Goal: Communication & Community: Participate in discussion

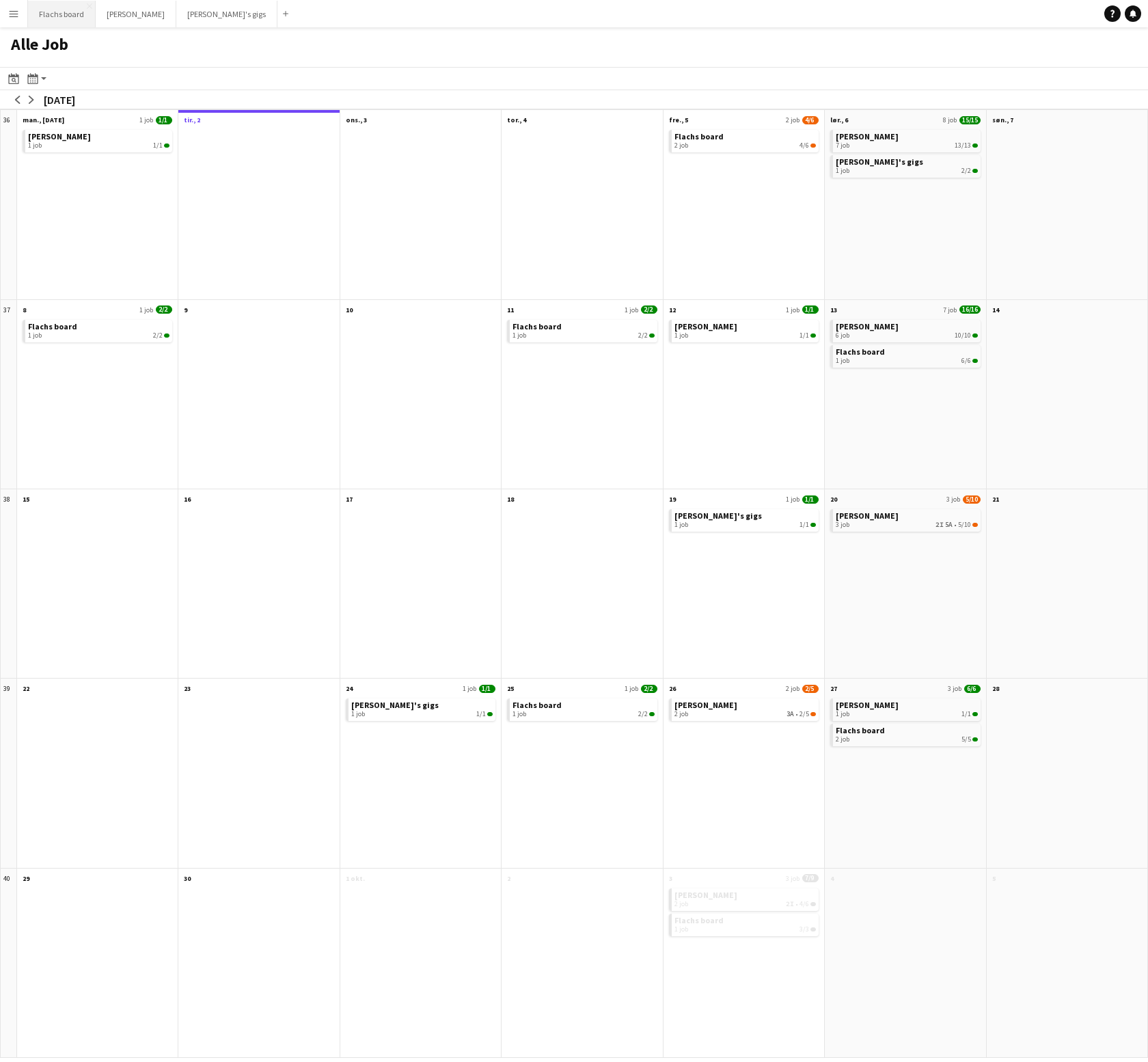
click at [53, 12] on button "Flachs board Luk" at bounding box center [62, 14] width 68 height 27
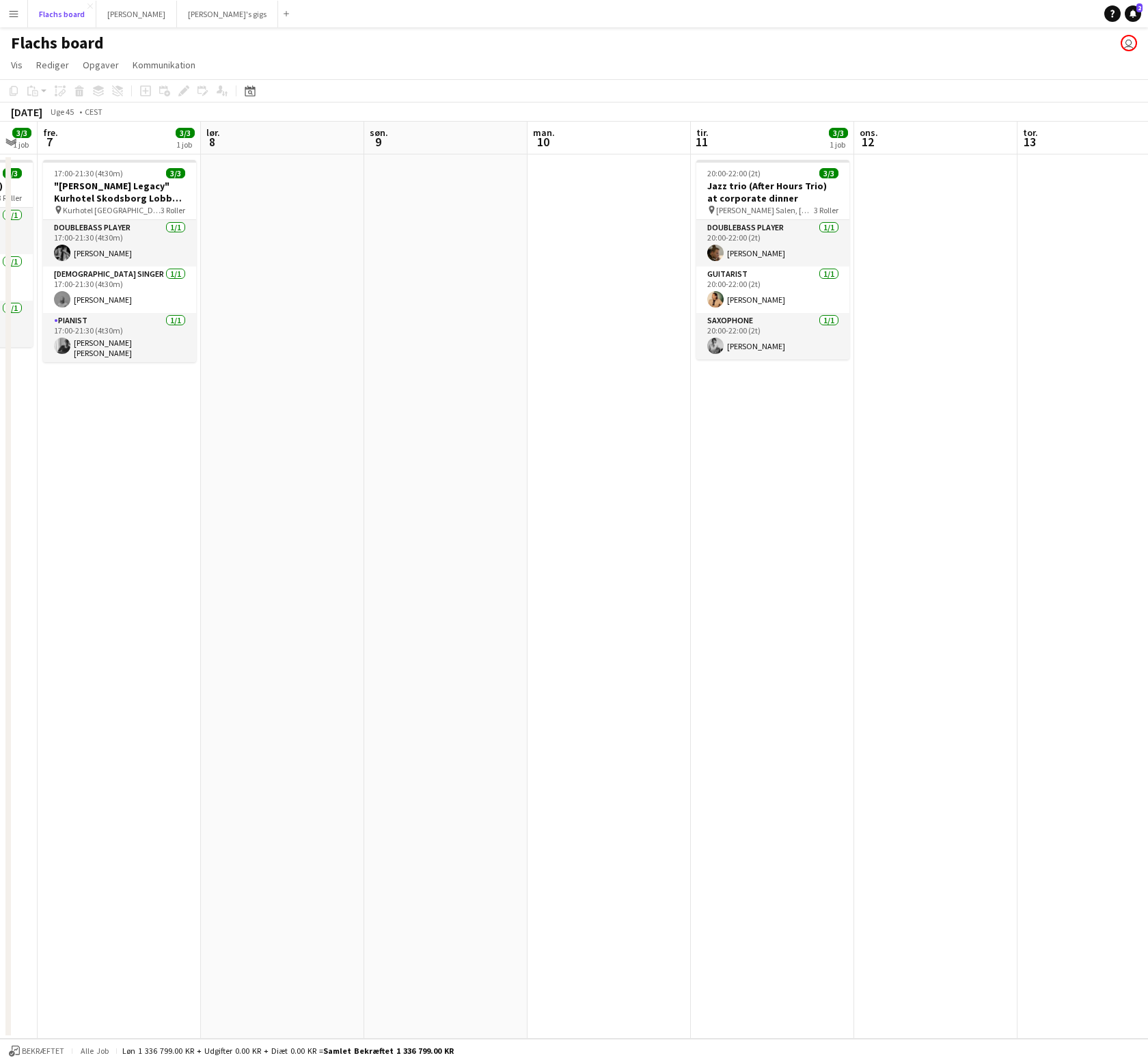
scroll to position [0, 635]
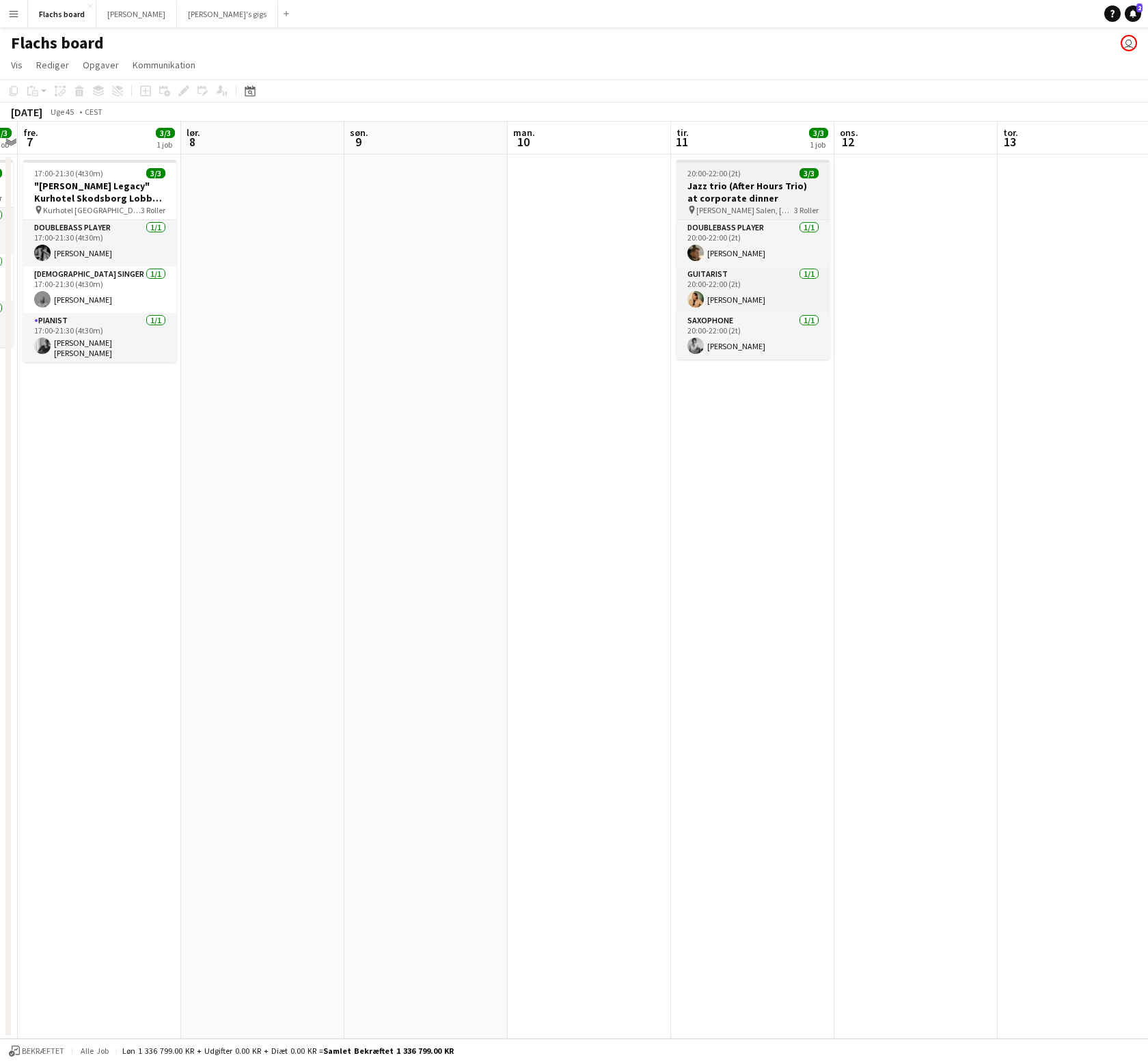
click at [739, 192] on h3 "Jazz trio (After Hours Trio) at corporate dinner" at bounding box center [752, 191] width 153 height 25
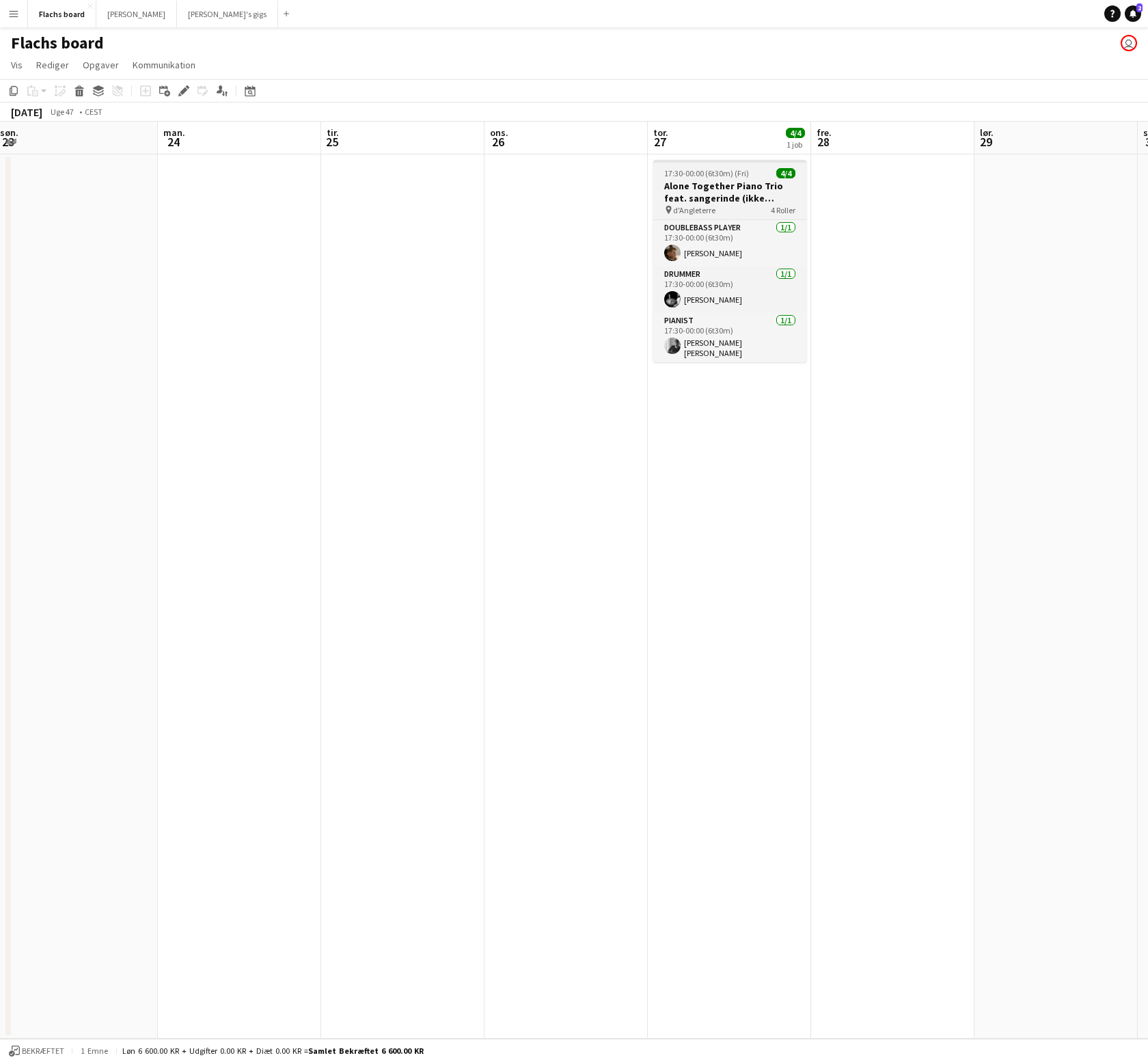
scroll to position [0, 659]
click at [742, 200] on h3 "Alone Together Piano Trio feat. sangerinde (ikke lukket)" at bounding box center [728, 191] width 153 height 25
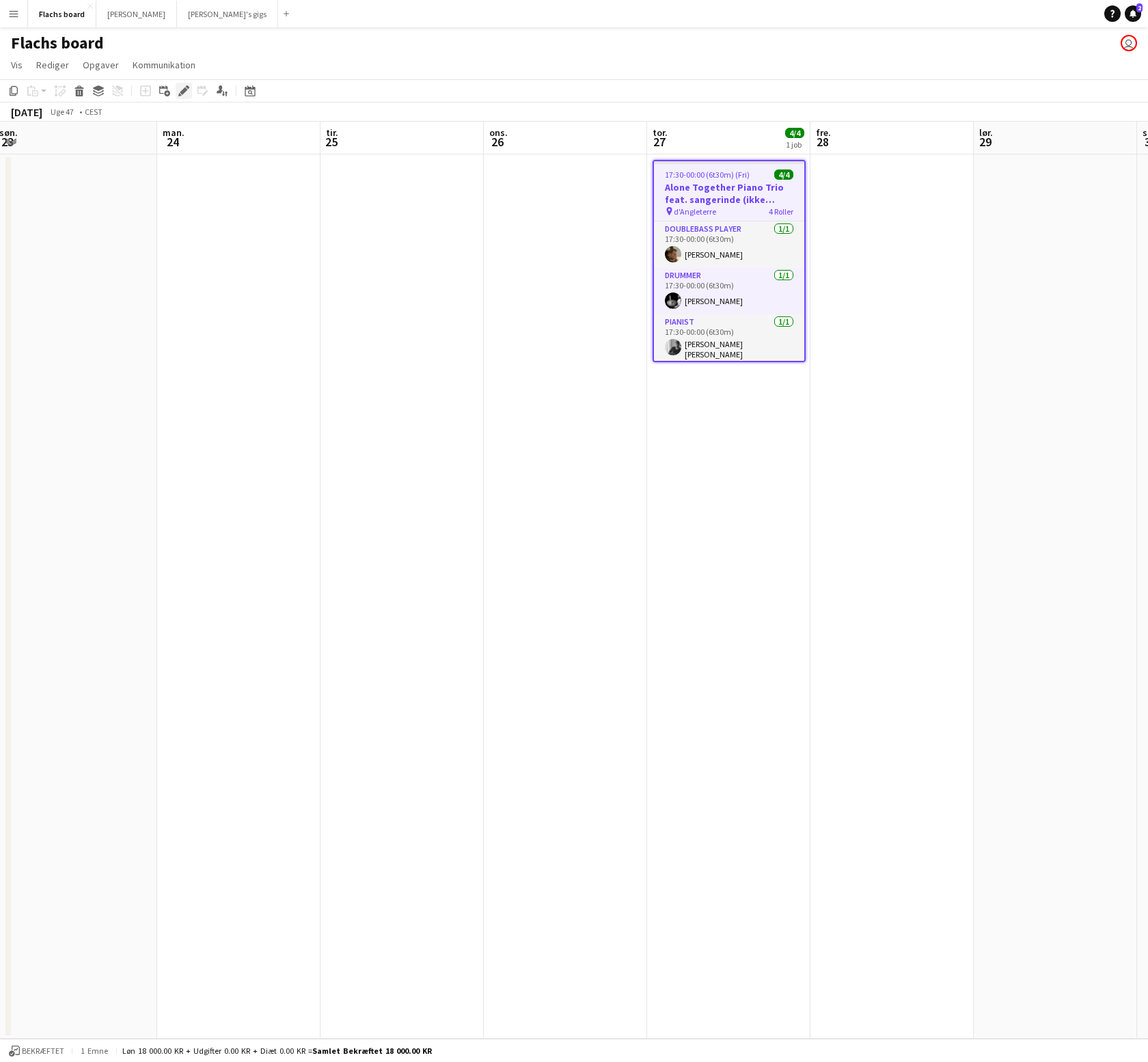
click at [185, 92] on icon "Rediger" at bounding box center [184, 91] width 11 height 11
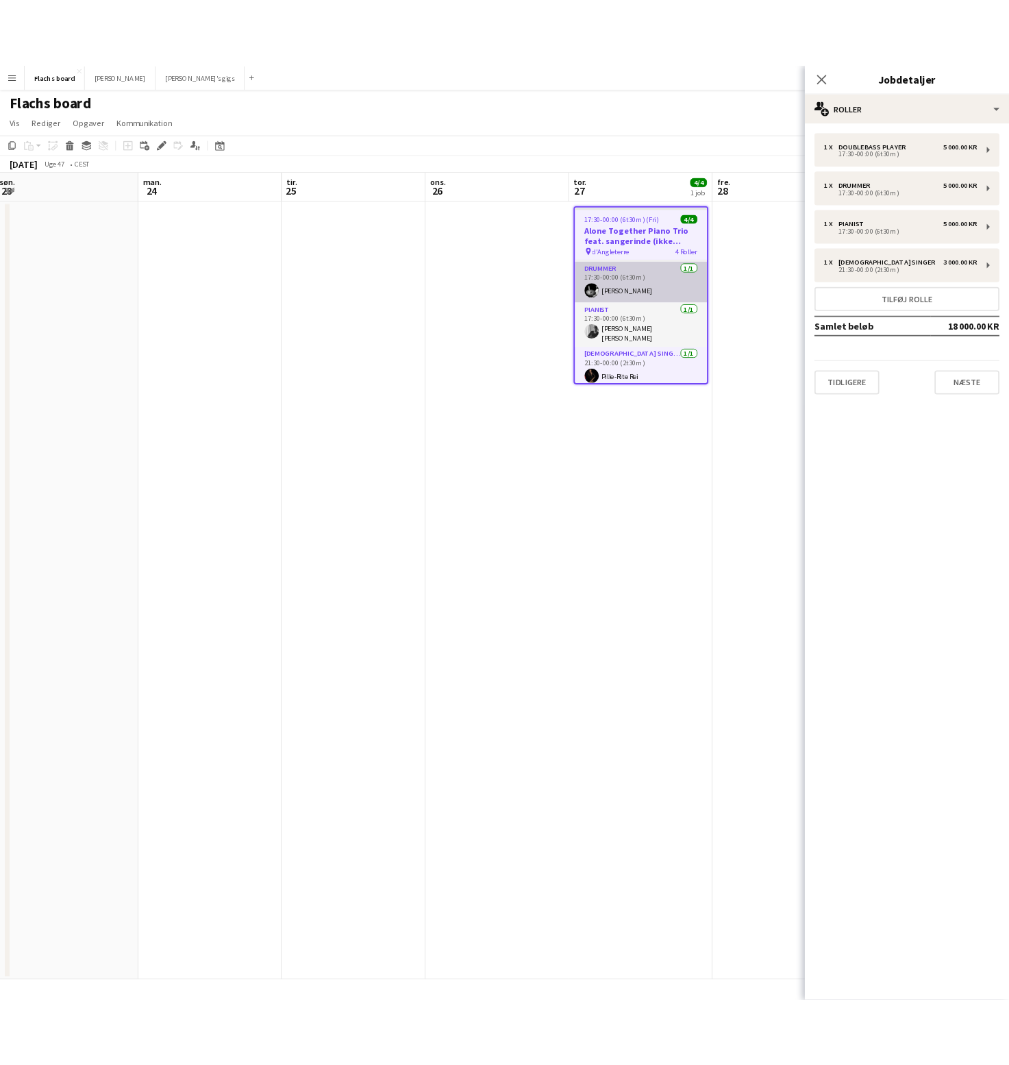
scroll to position [45, 0]
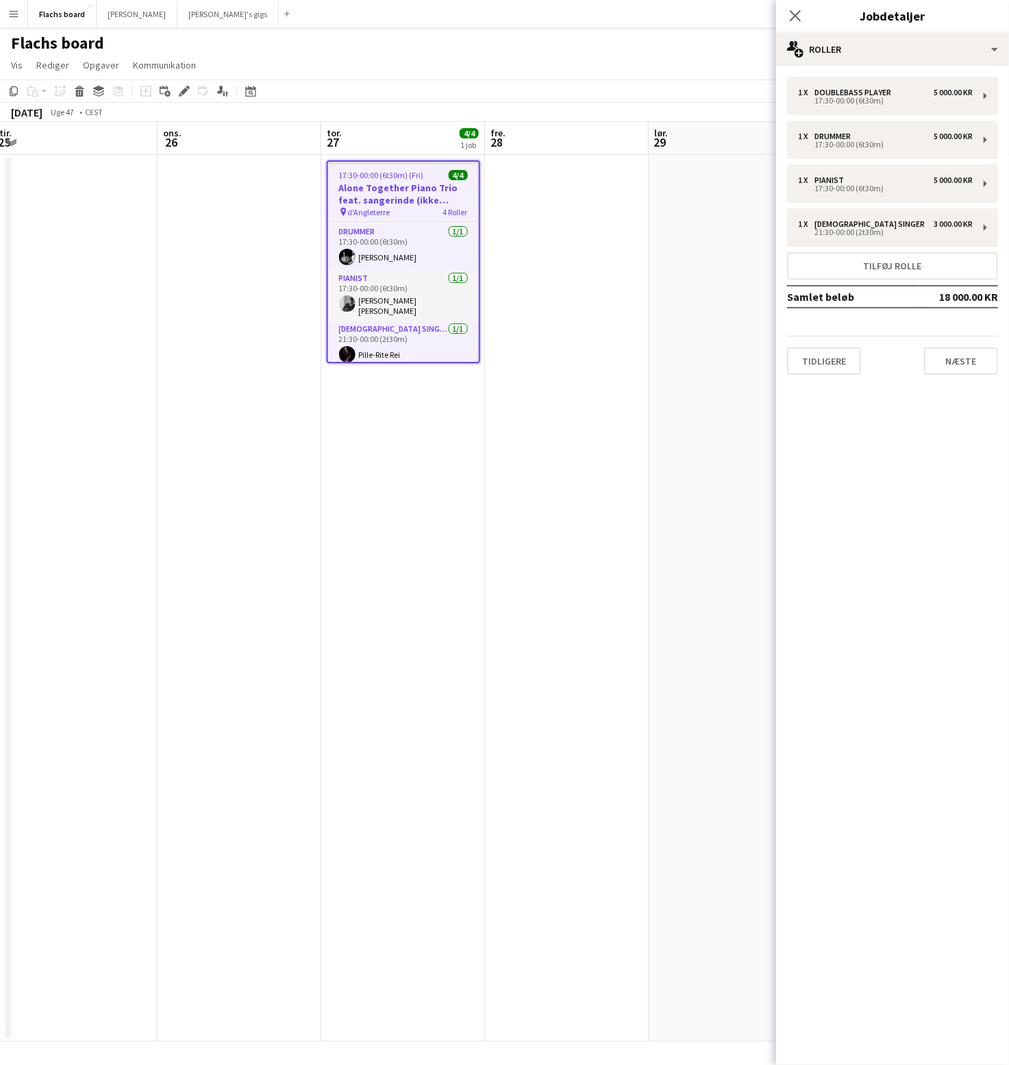
click at [412, 176] on span "17:30-00:00 (6t30m) (Fri)" at bounding box center [381, 175] width 85 height 10
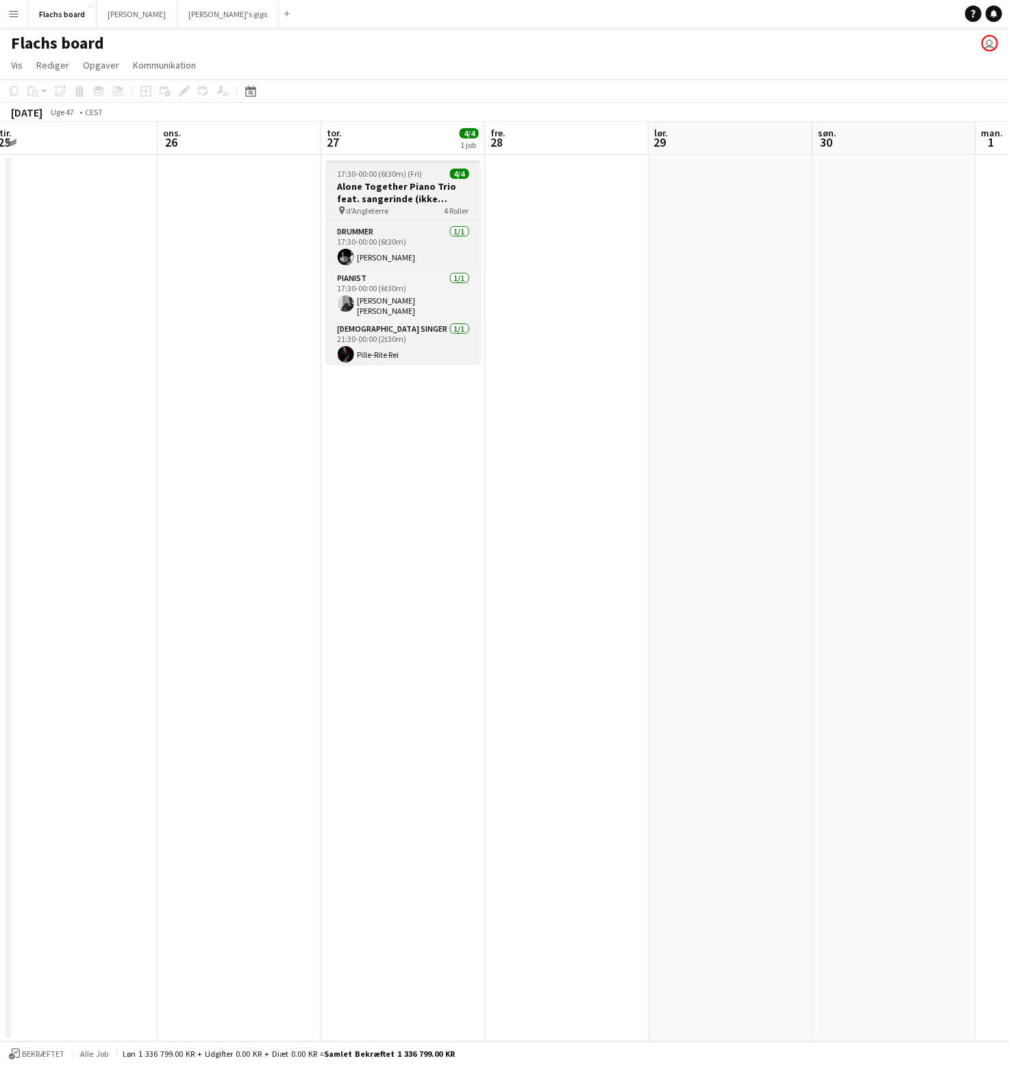
click at [414, 161] on div at bounding box center [403, 161] width 153 height 3
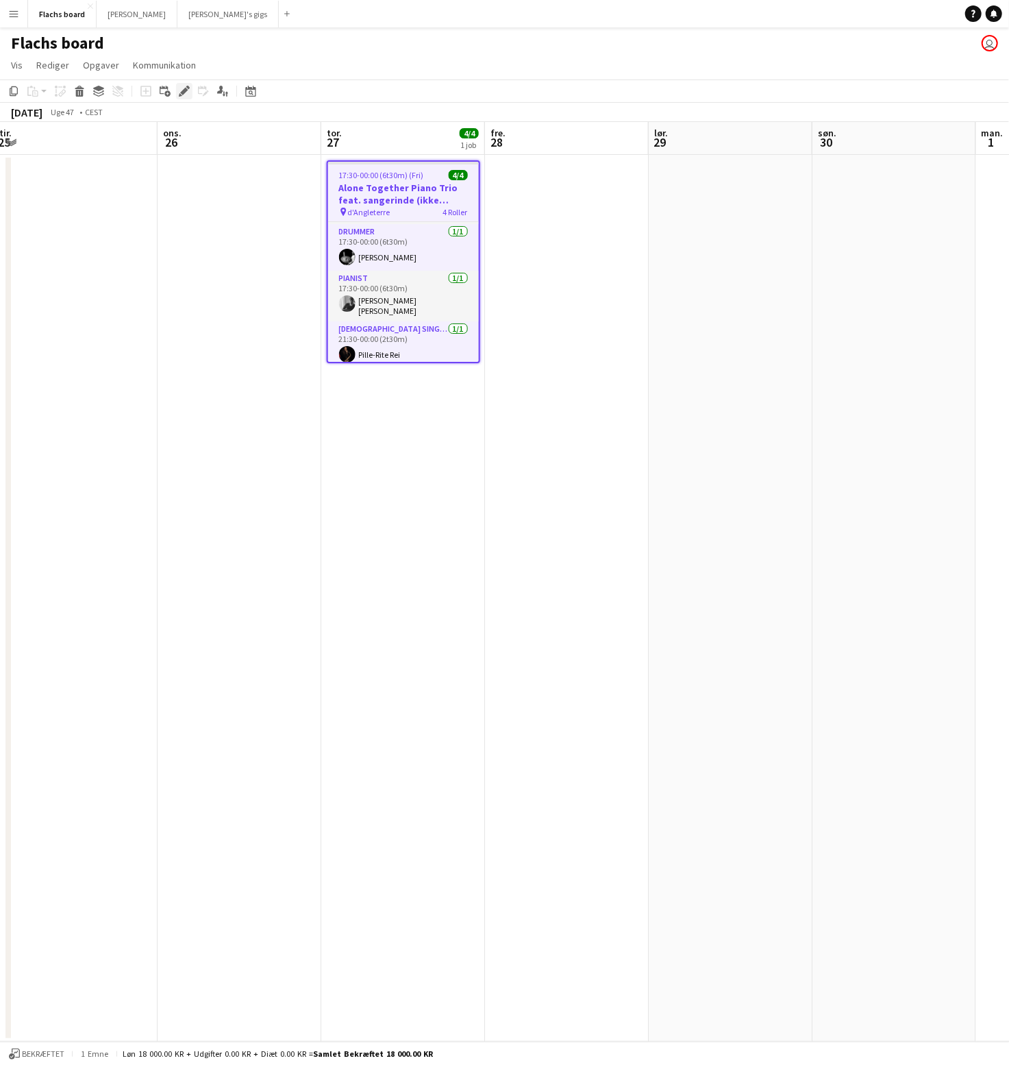
click at [182, 92] on icon at bounding box center [184, 92] width 8 height 8
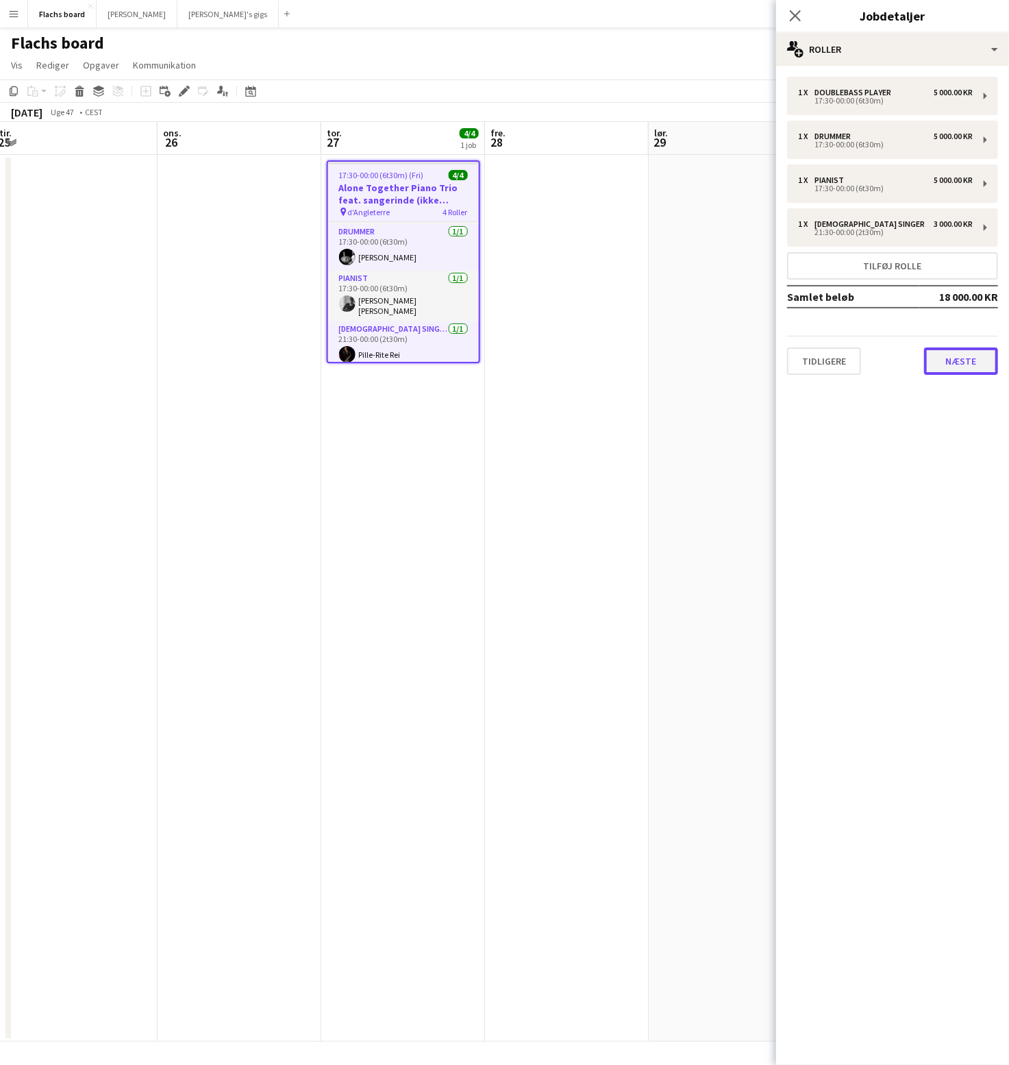
click at [951, 362] on button "Næste" at bounding box center [961, 360] width 74 height 27
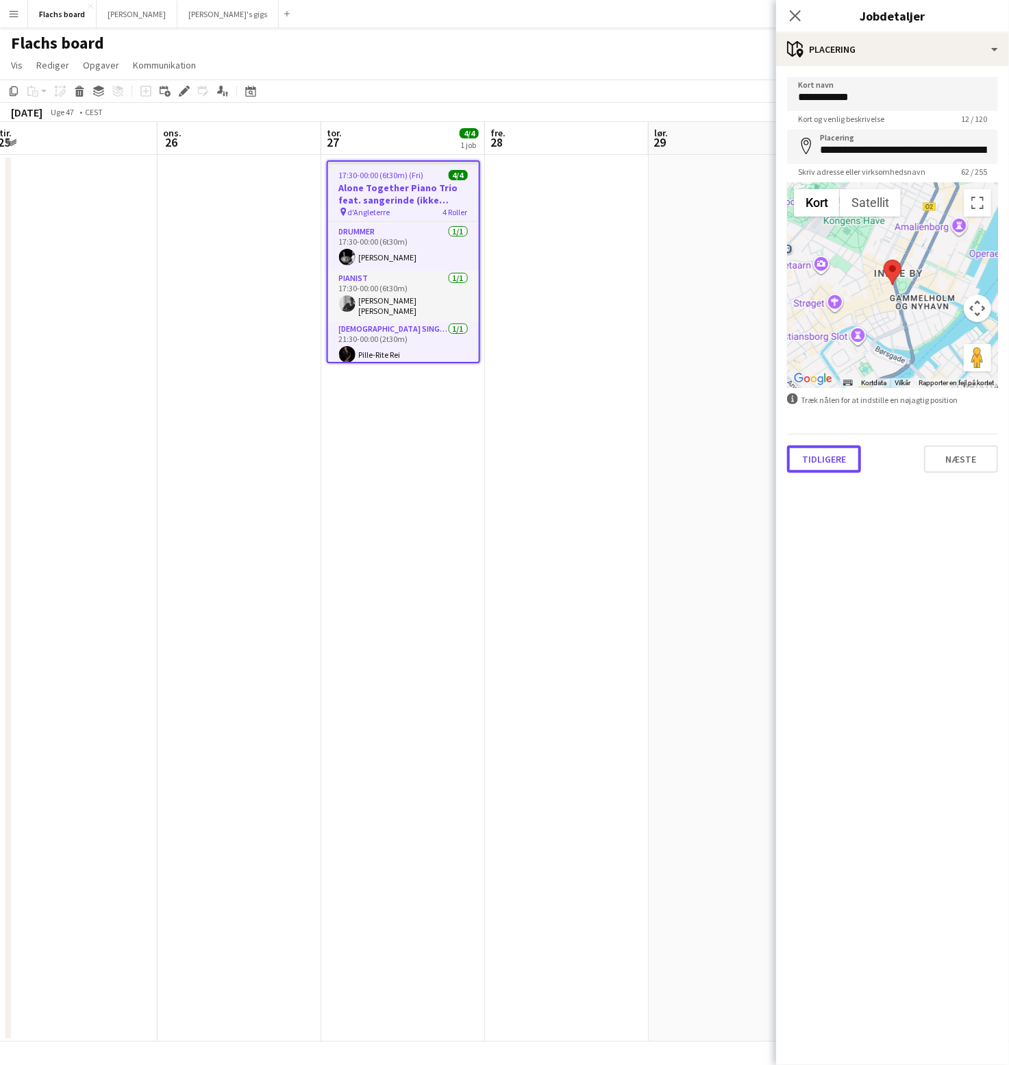
click at [820, 454] on button "Tidligere" at bounding box center [824, 458] width 74 height 27
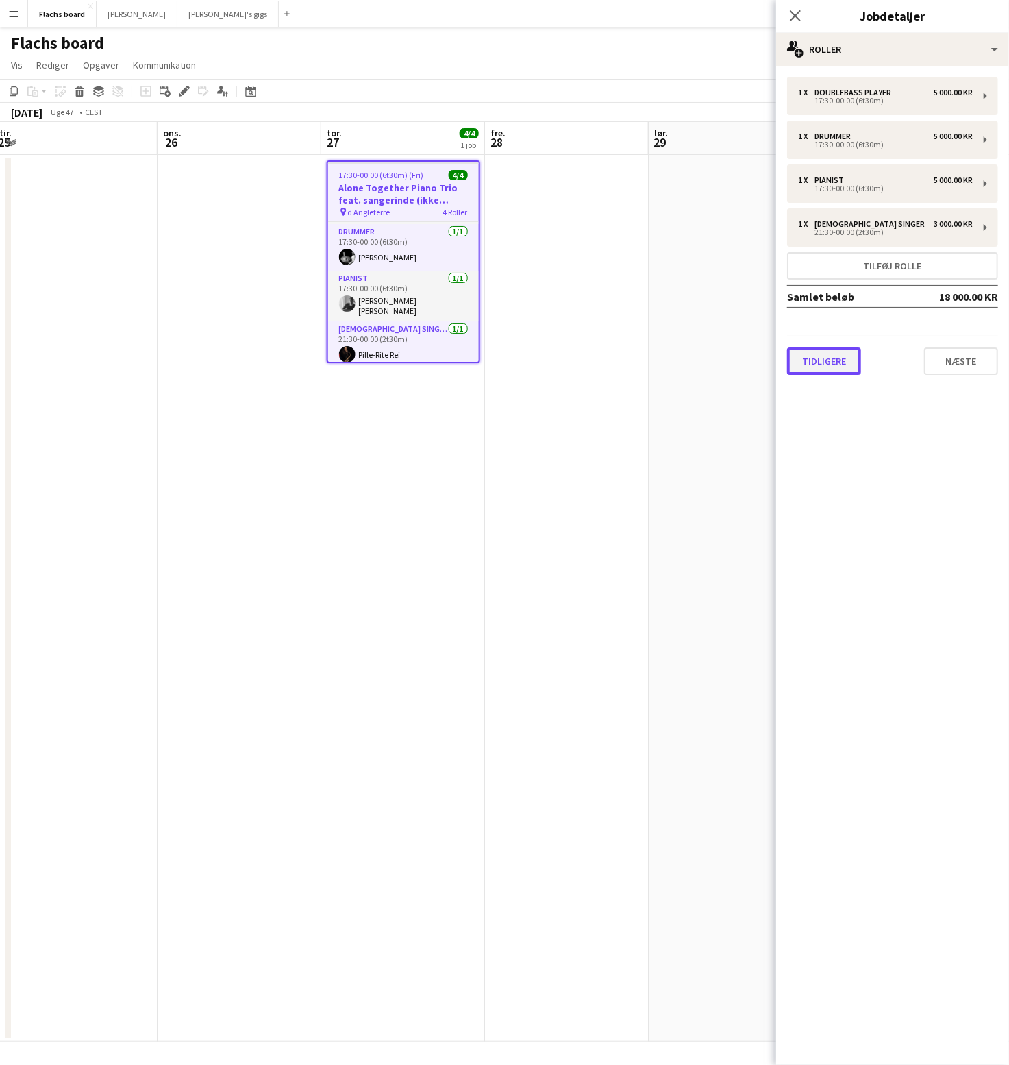
click at [833, 357] on button "Tidligere" at bounding box center [824, 360] width 74 height 27
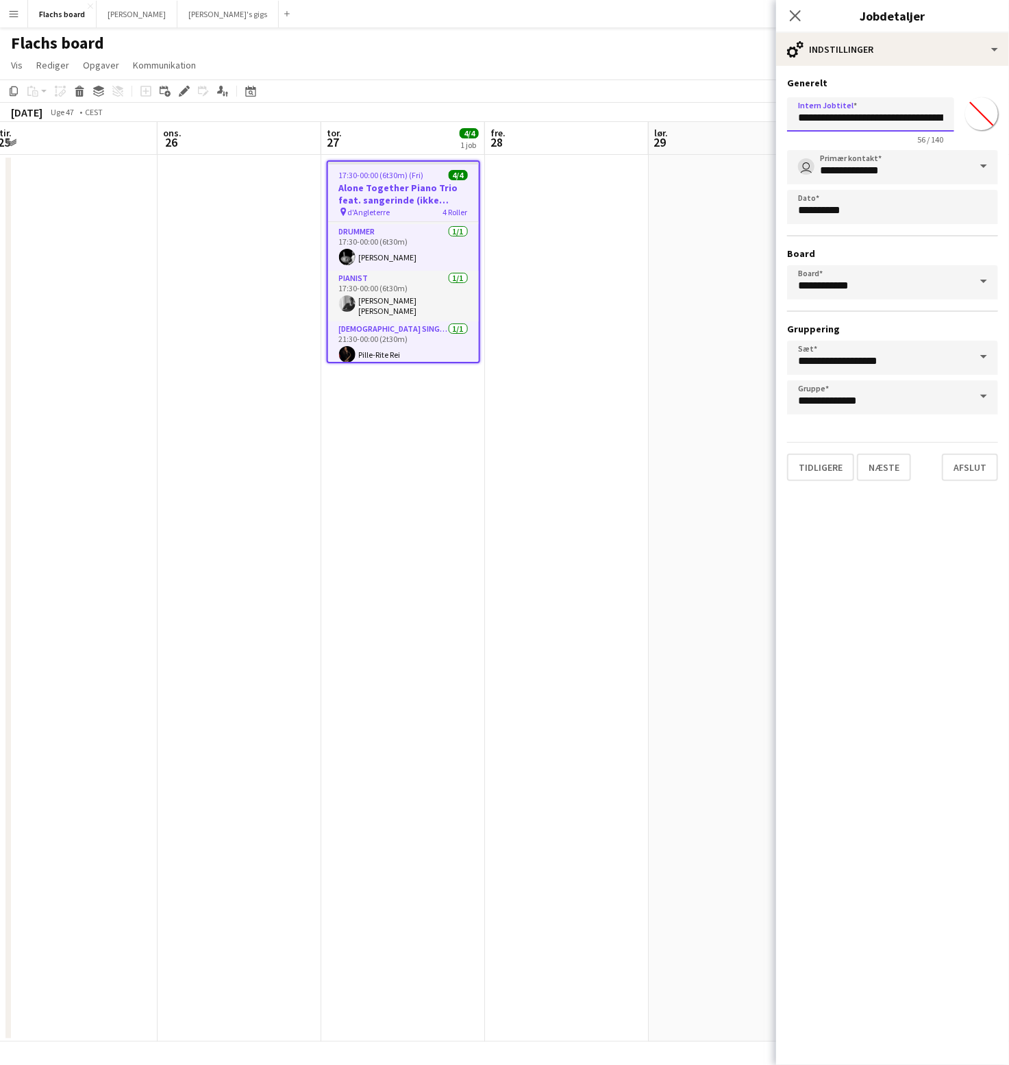
click at [885, 112] on input "**********" at bounding box center [870, 114] width 167 height 34
type input "**********"
click at [972, 470] on button "Afslut" at bounding box center [970, 467] width 56 height 27
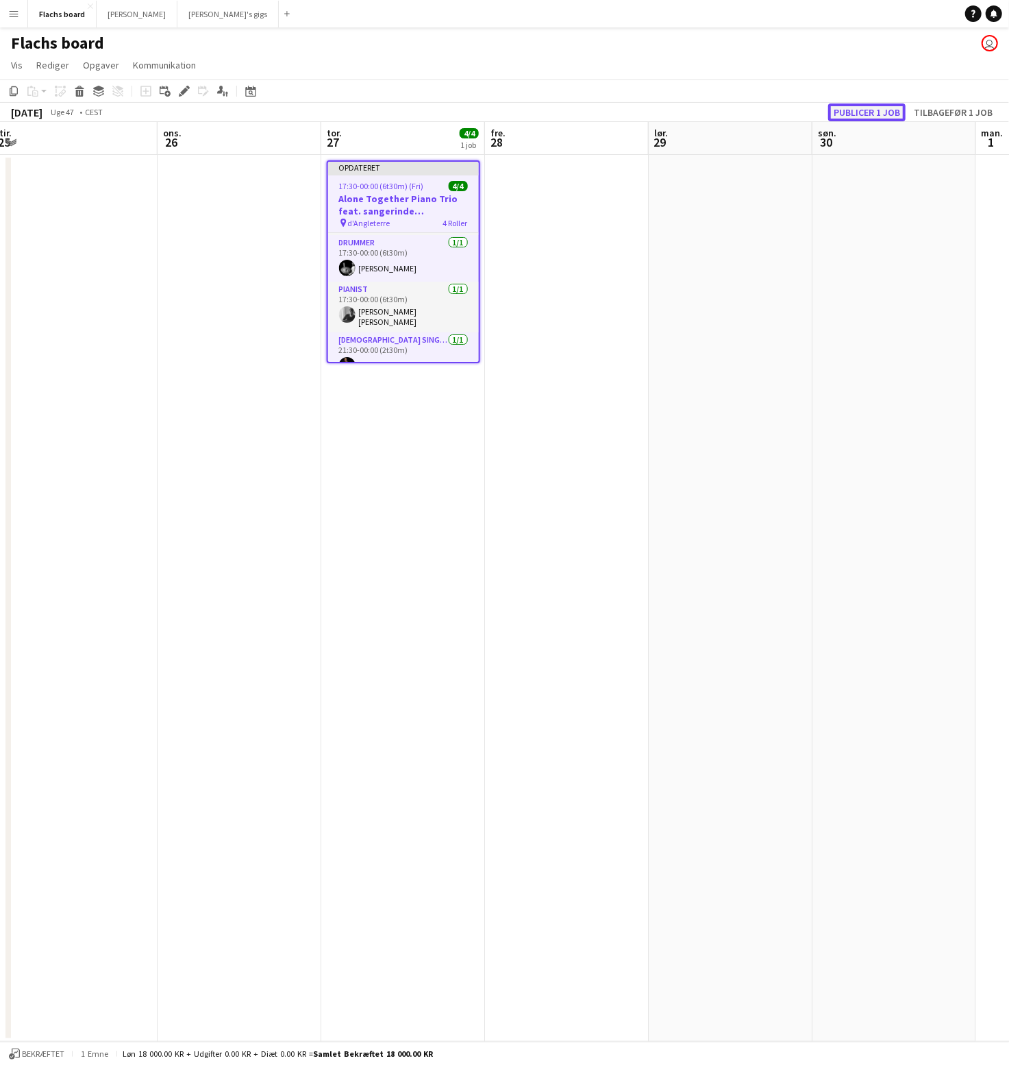
click at [872, 112] on button "Publicer 1 job" at bounding box center [866, 112] width 77 height 18
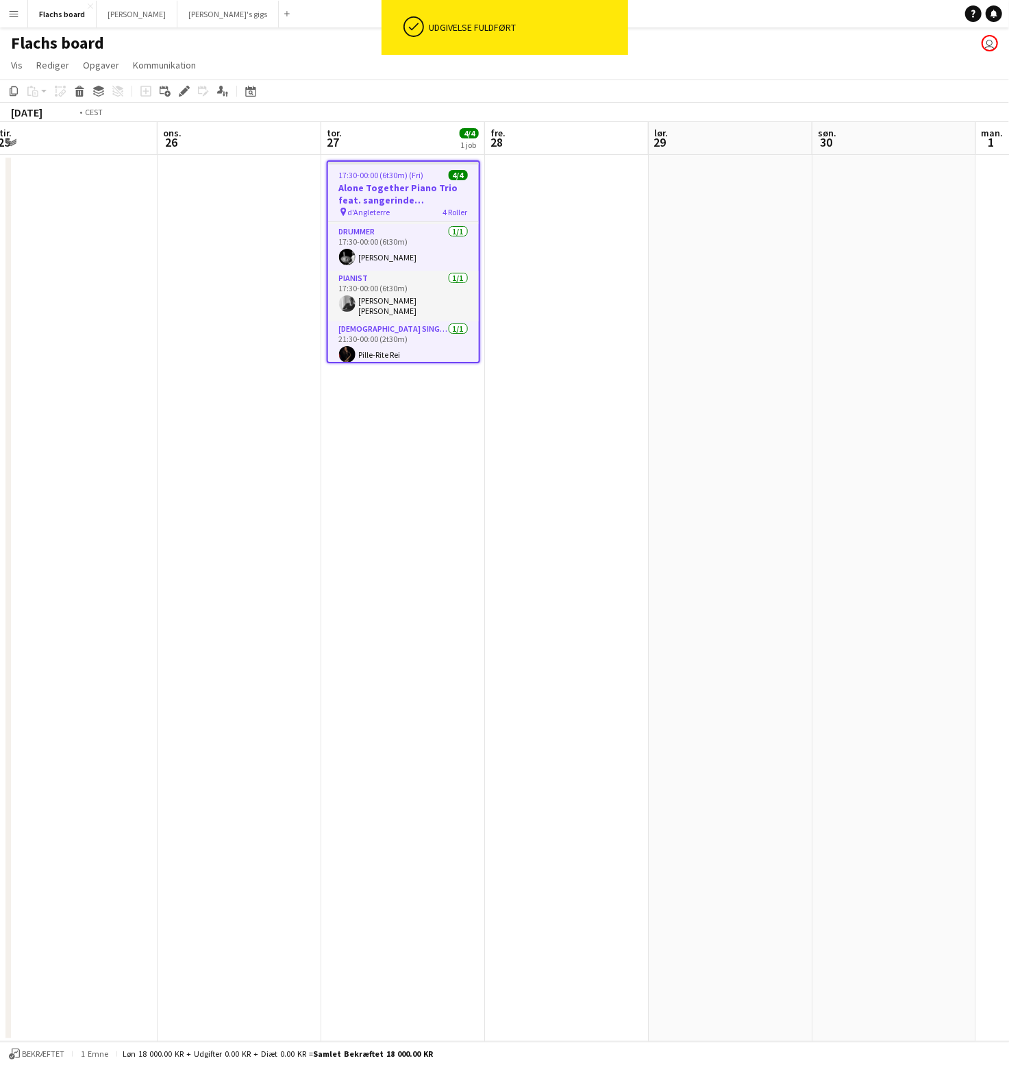
click at [408, 175] on span "17:30-00:00 (6t30m) (Fri)" at bounding box center [381, 175] width 85 height 10
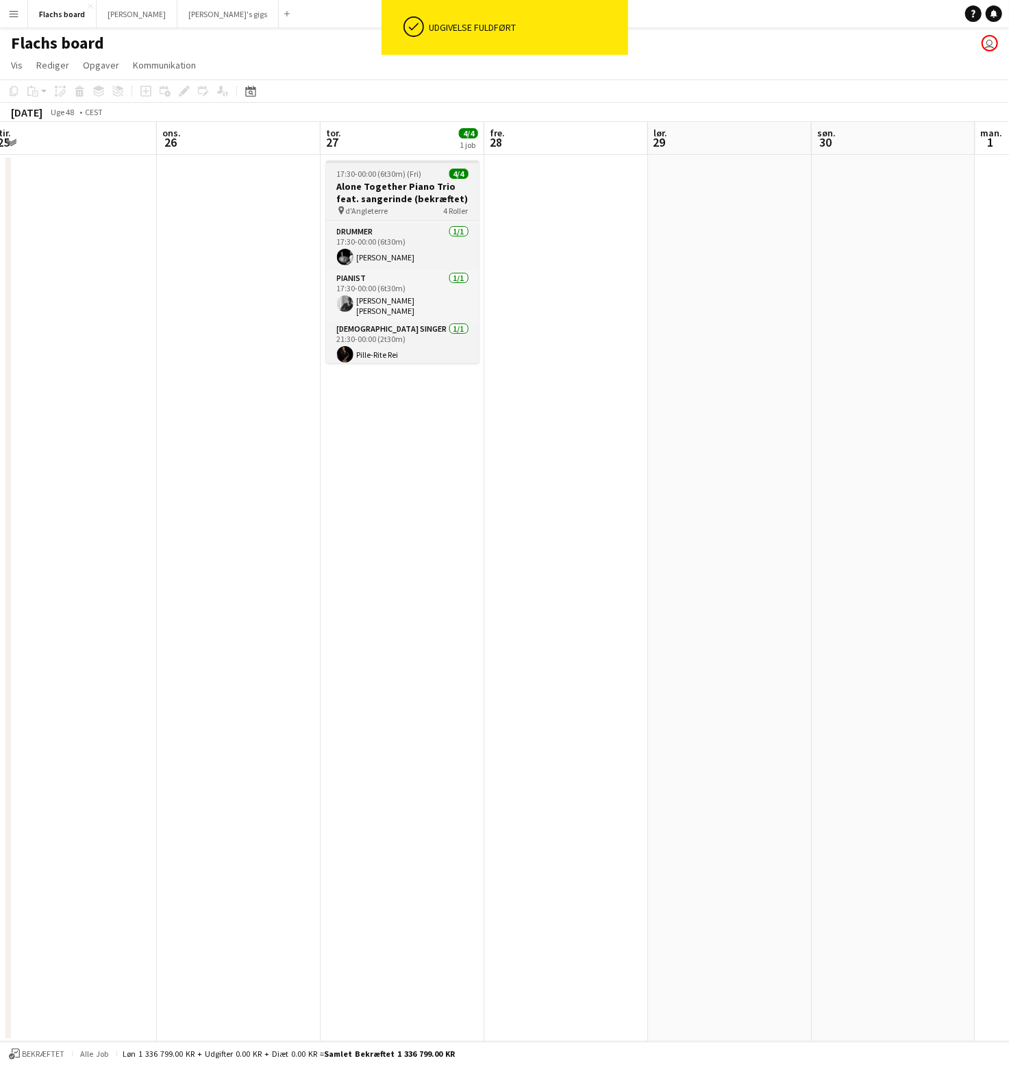
click at [447, 200] on h3 "Alone Together Piano Trio feat. sangerinde (bekræftet)" at bounding box center [402, 192] width 153 height 25
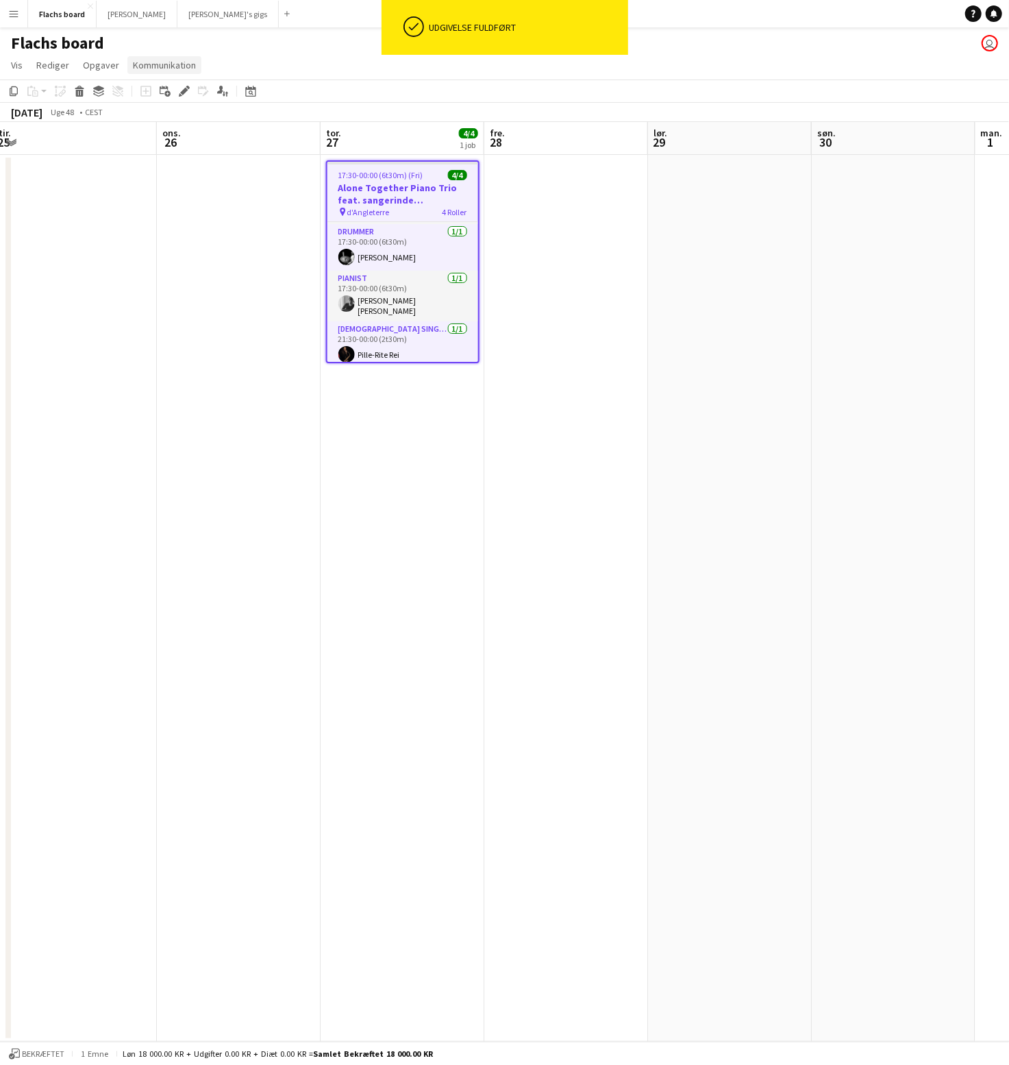
click at [171, 63] on span "Kommunikation" at bounding box center [164, 65] width 63 height 12
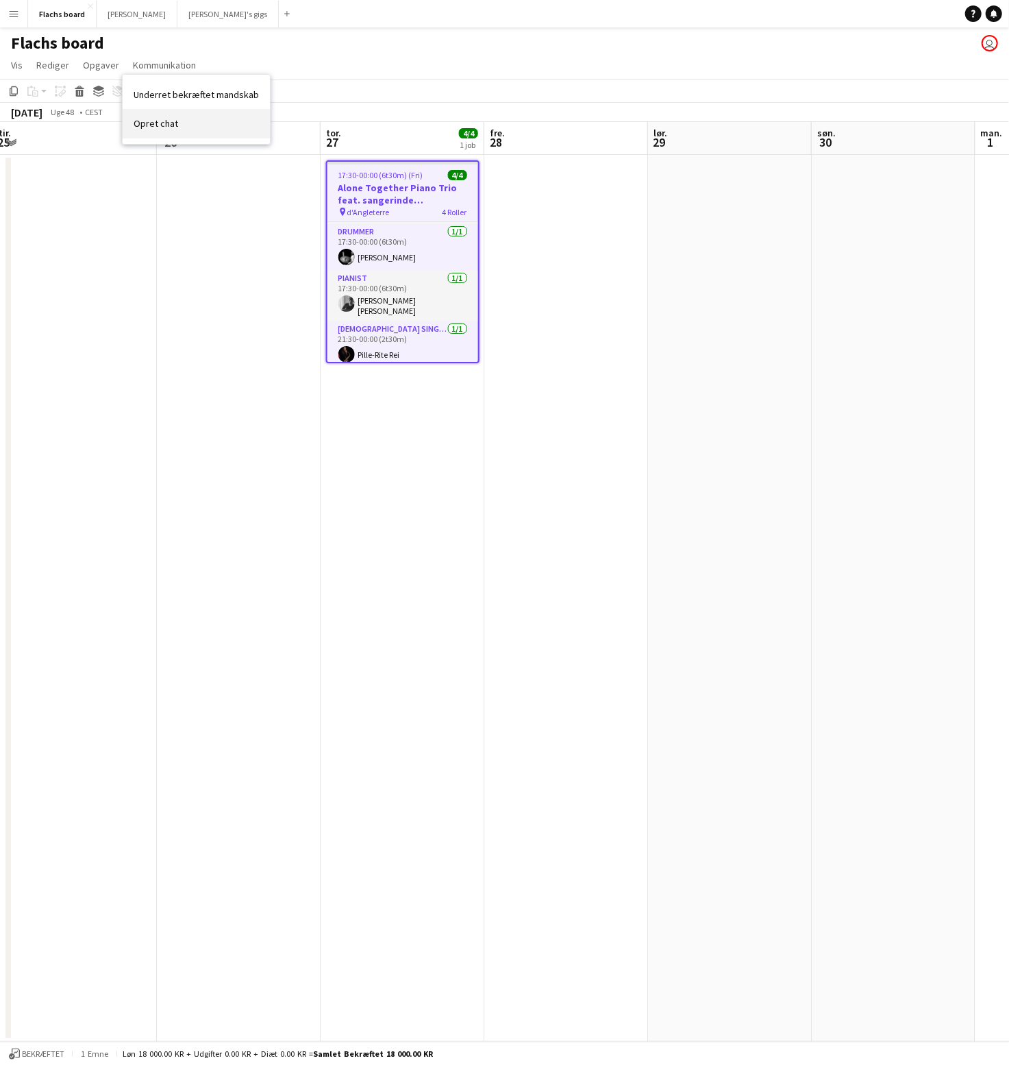
click at [175, 114] on link "Opret chat" at bounding box center [196, 123] width 147 height 29
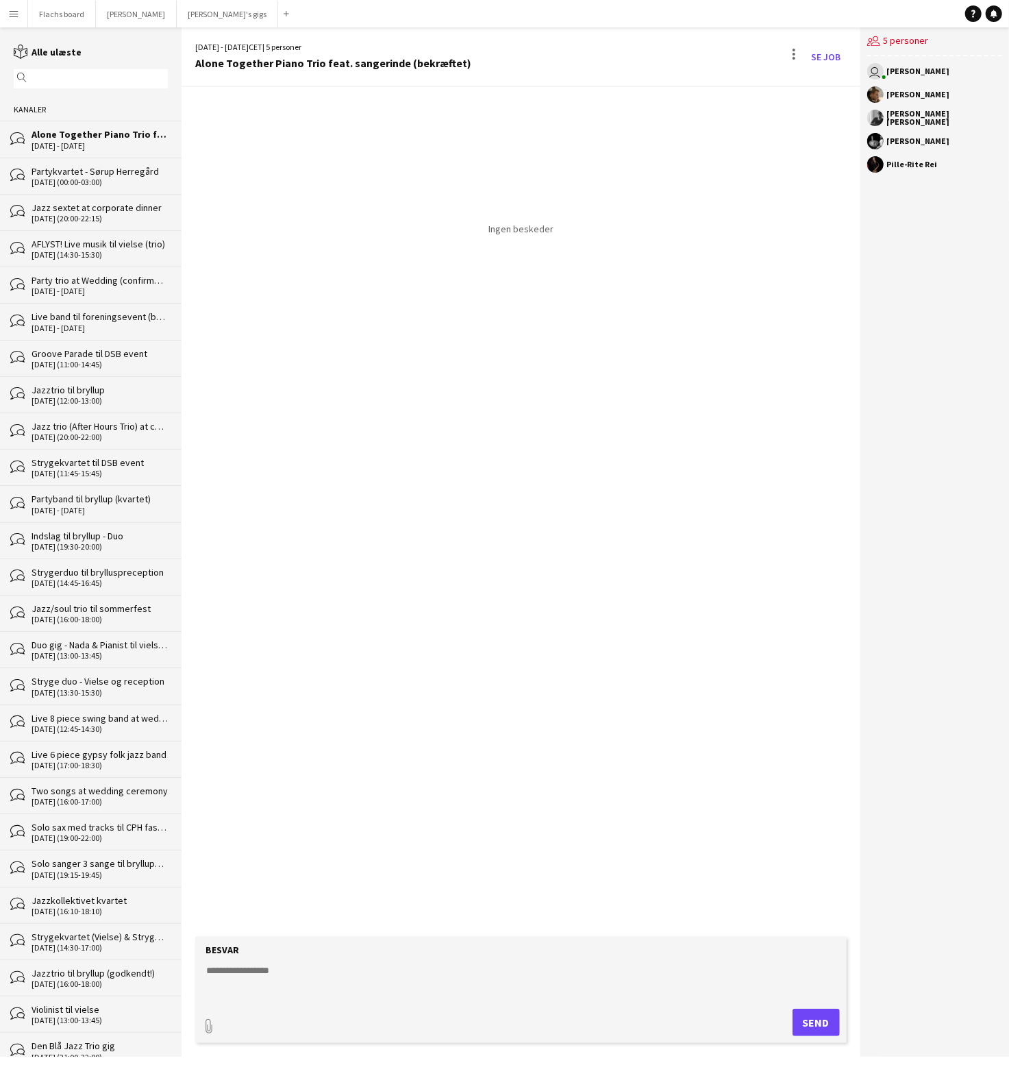
click at [316, 985] on textarea at bounding box center [523, 981] width 637 height 36
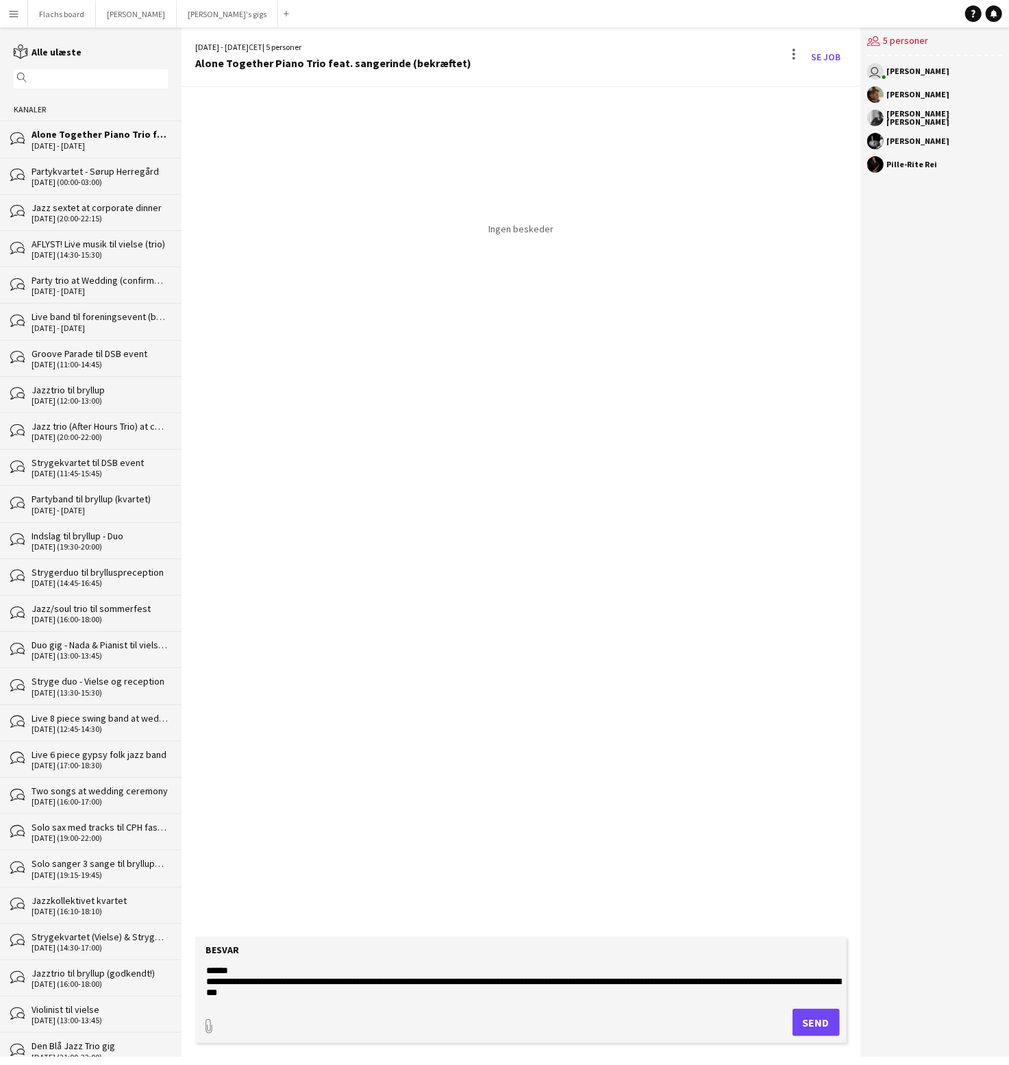
type textarea "**********"
click at [824, 1026] on button "Send" at bounding box center [816, 1022] width 47 height 27
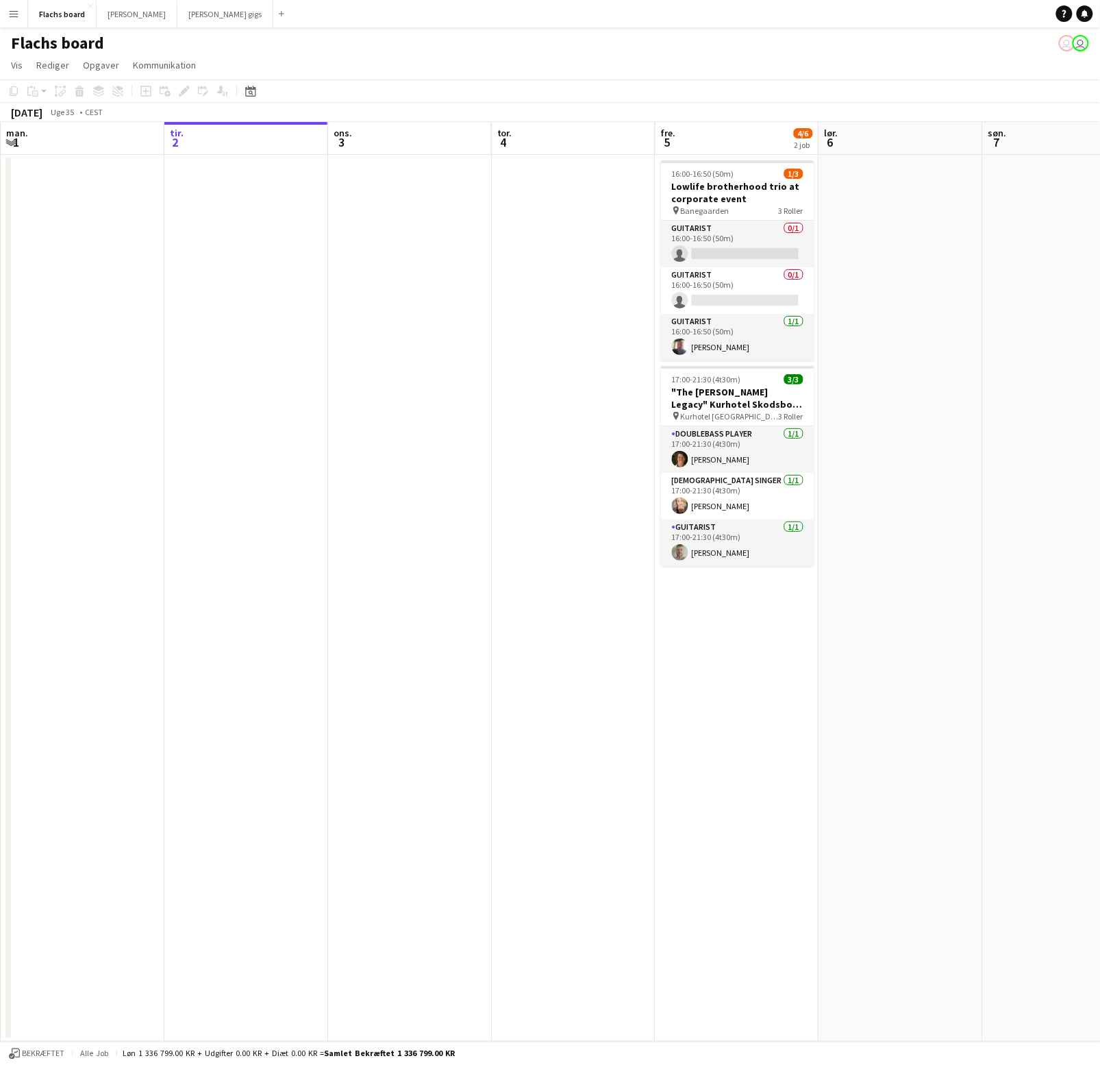
click at [8, 25] on button "Menu" at bounding box center [13, 13] width 27 height 27
click at [84, 95] on link "Kommunikation Kommunikation" at bounding box center [69, 101] width 137 height 27
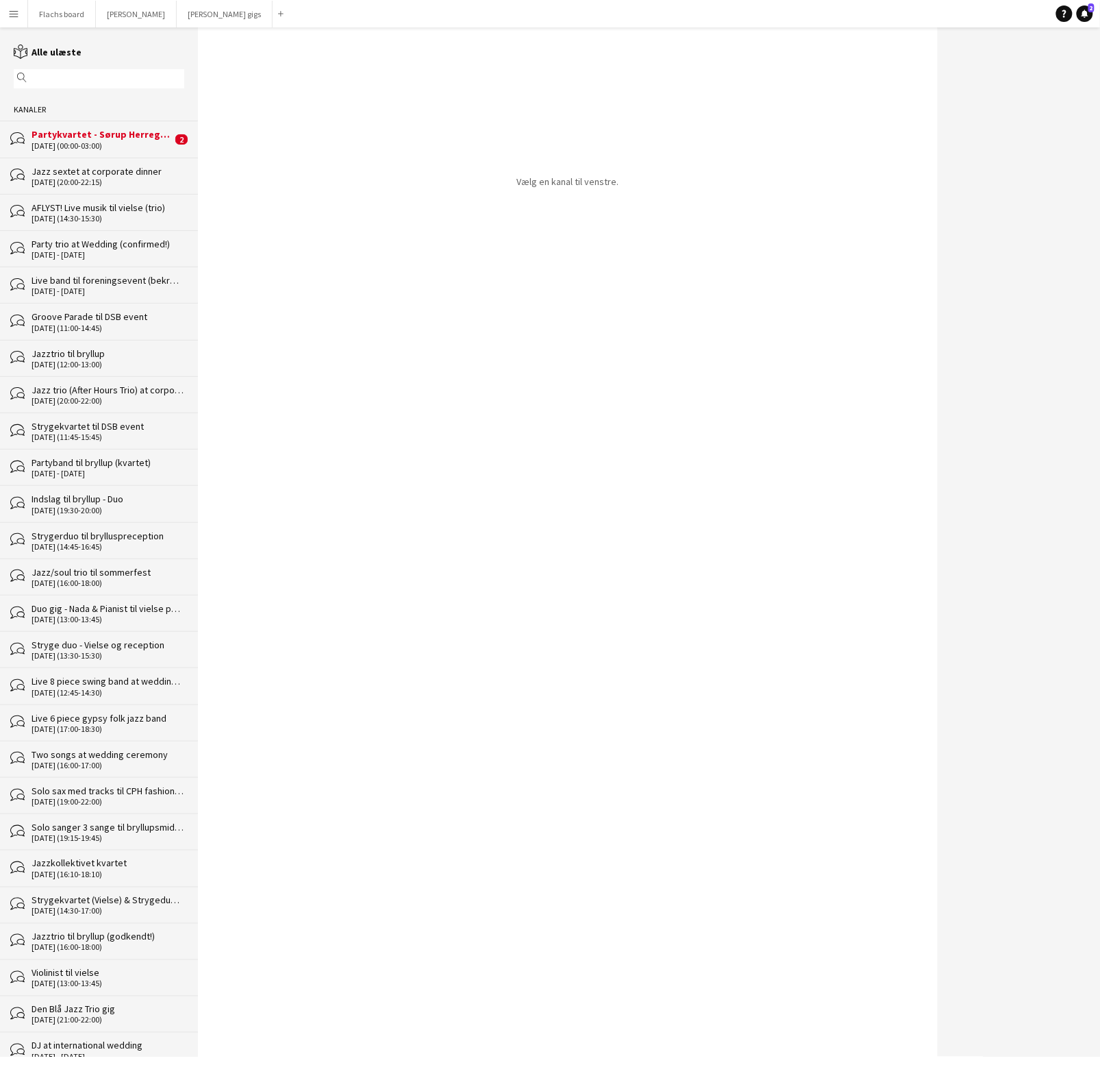
click at [88, 134] on div "Partykvartet - Sørup Herregård" at bounding box center [102, 134] width 140 height 12
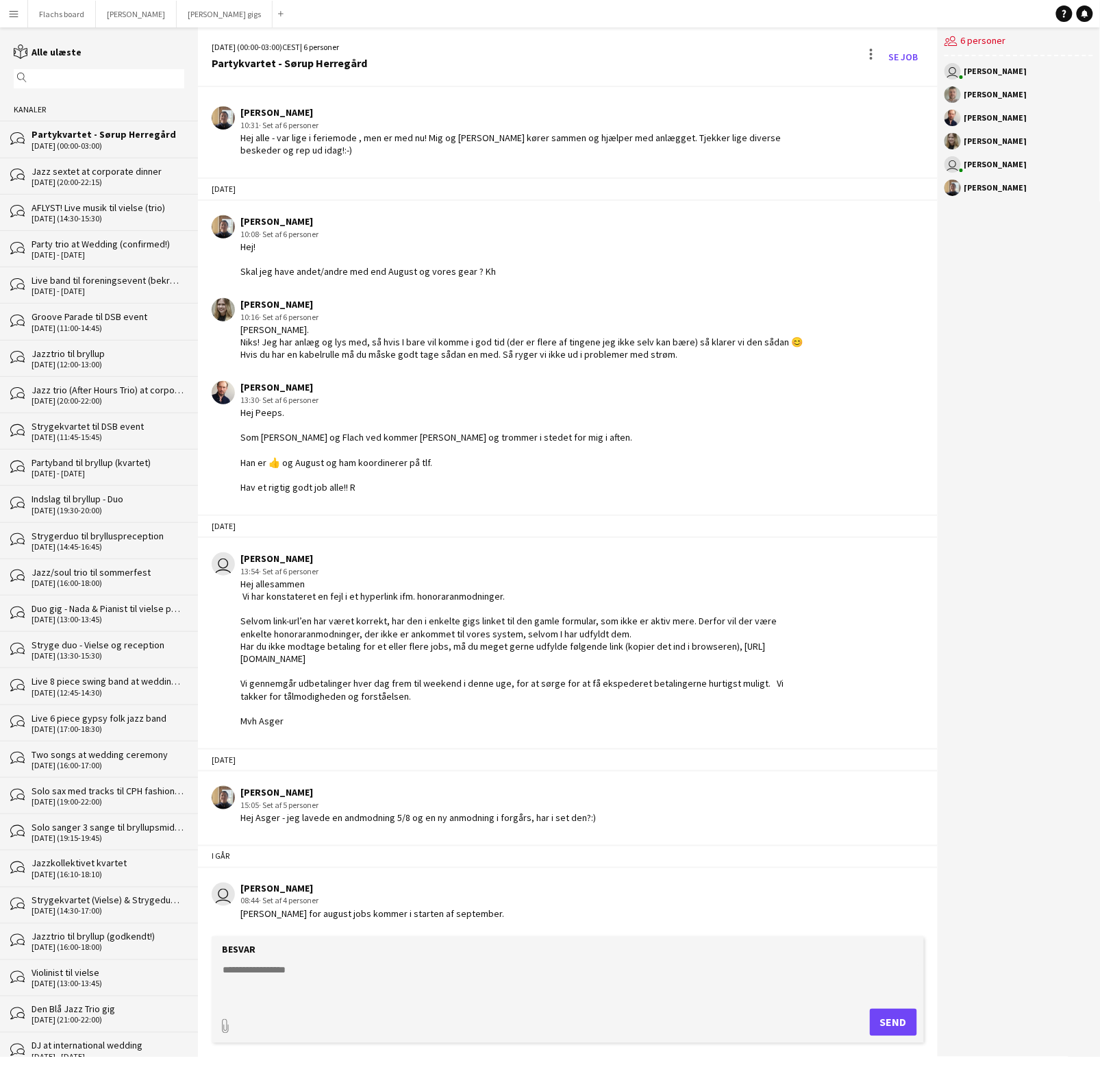
scroll to position [2213, 0]
click at [47, 12] on button "Flachs board Luk" at bounding box center [62, 14] width 68 height 27
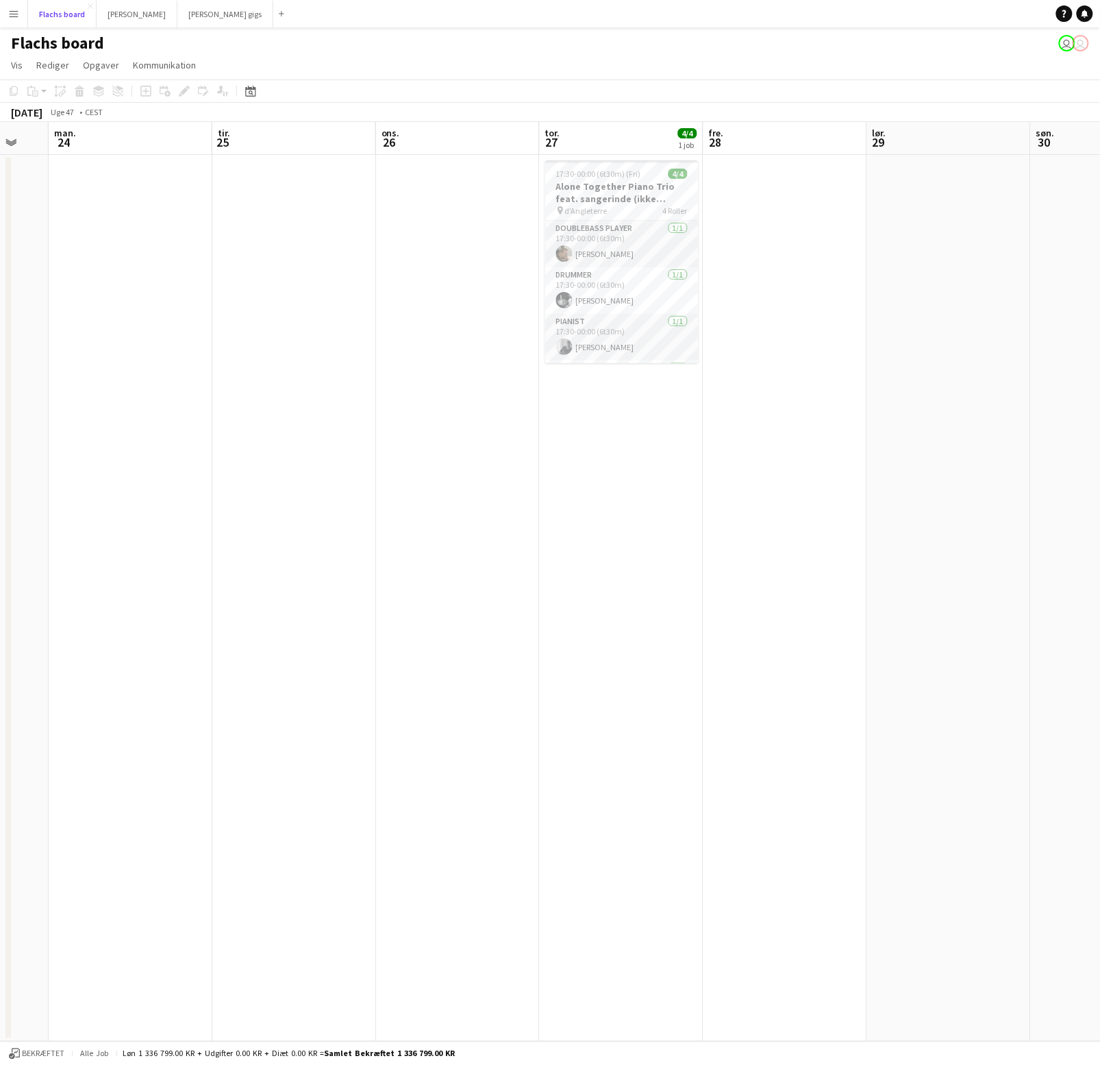
scroll to position [0, 442]
click at [614, 178] on span "17:30-00:00 (6t30m) (Fri)" at bounding box center [599, 174] width 85 height 10
